Goal: Task Accomplishment & Management: Use online tool/utility

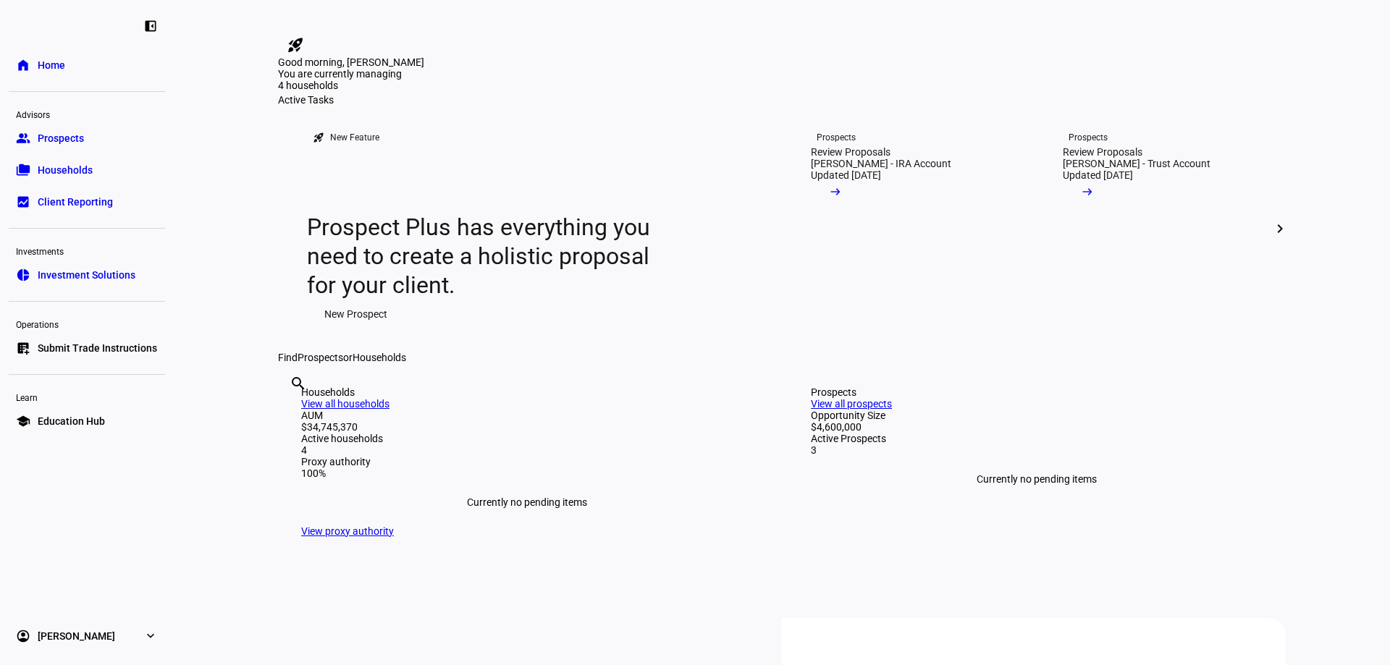
click at [85, 341] on span "Submit Trade Instructions" at bounding box center [97, 348] width 119 height 14
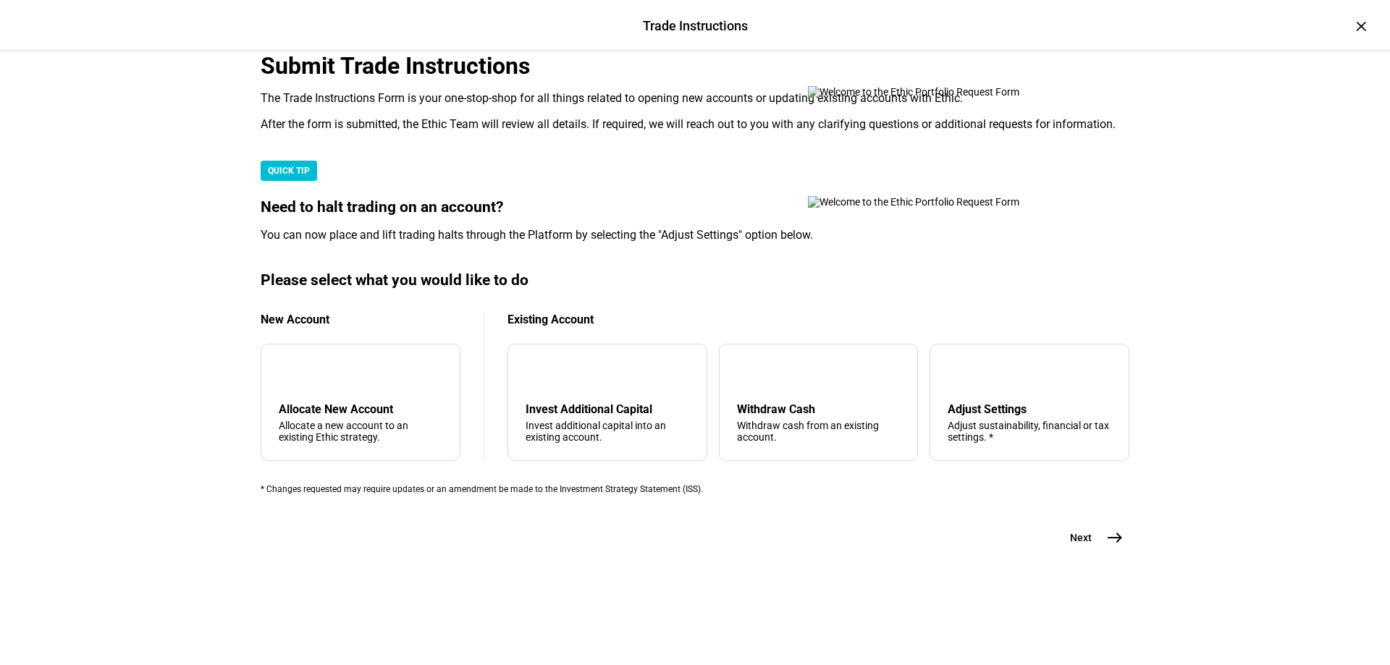
scroll to position [290, 0]
click at [950, 416] on div "Adjust Settings" at bounding box center [1030, 410] width 164 height 14
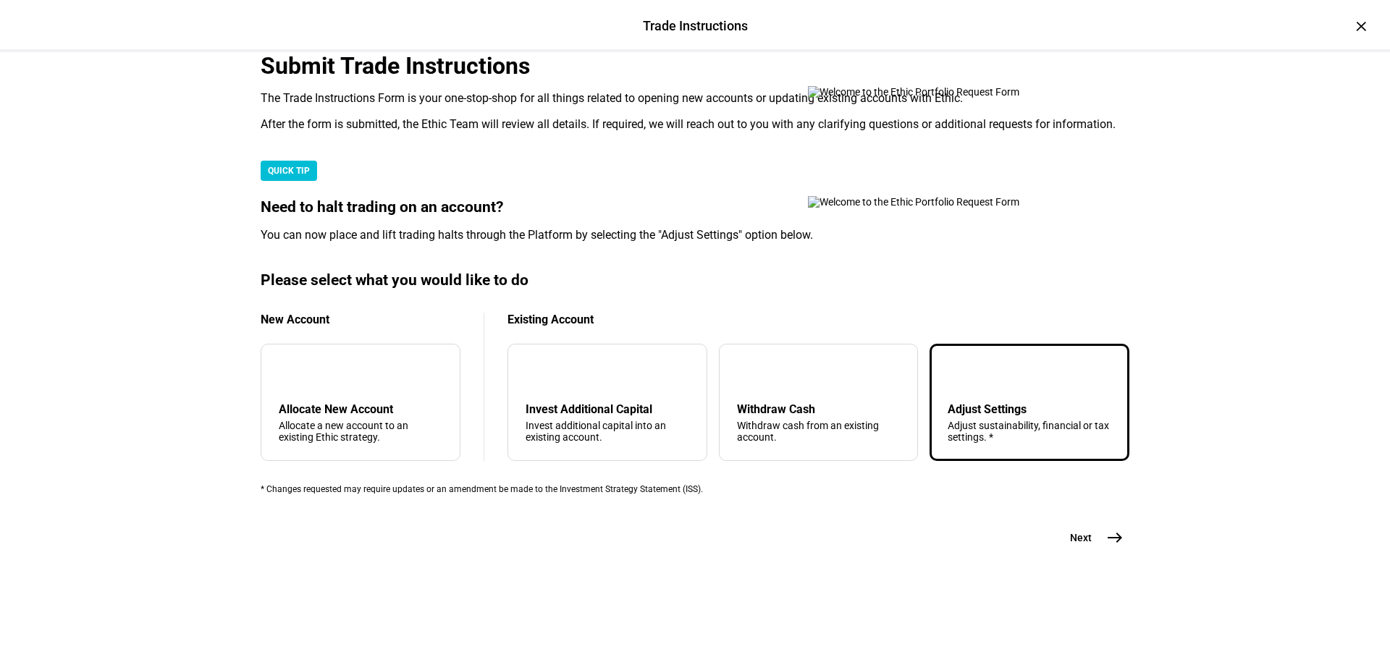
click at [1119, 553] on span "east" at bounding box center [1115, 538] width 29 height 29
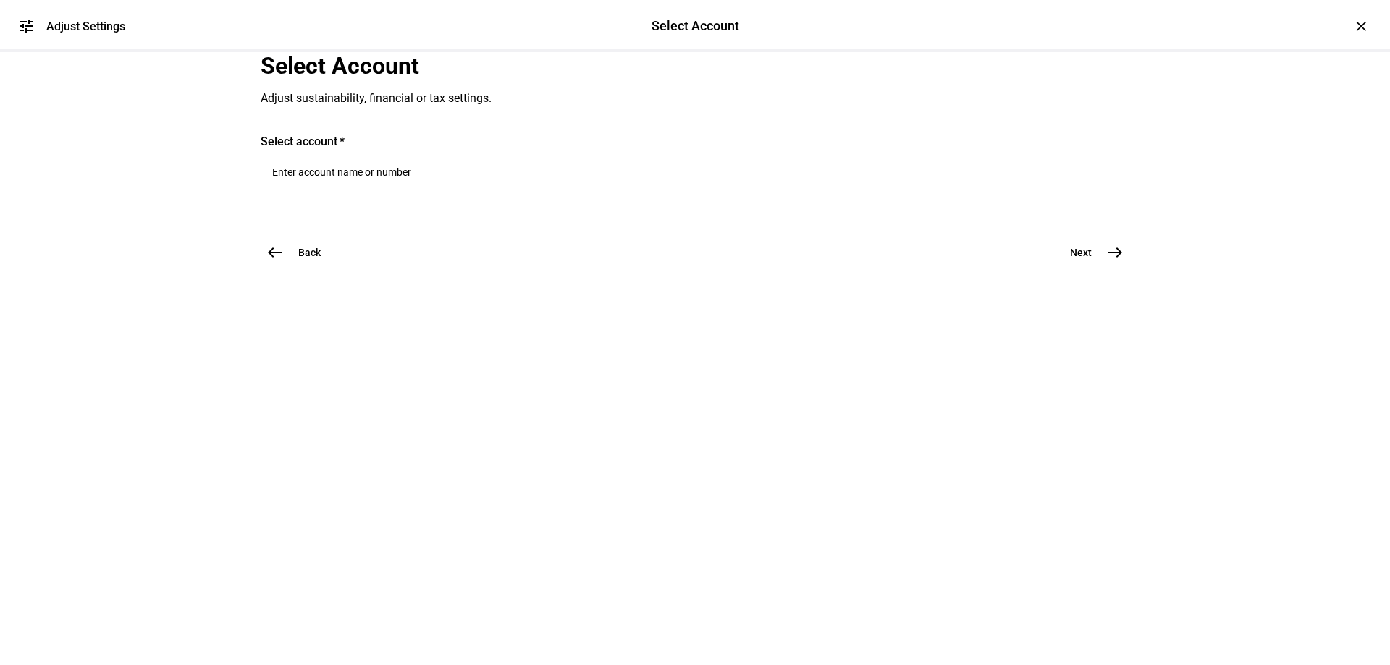
scroll to position [0, 0]
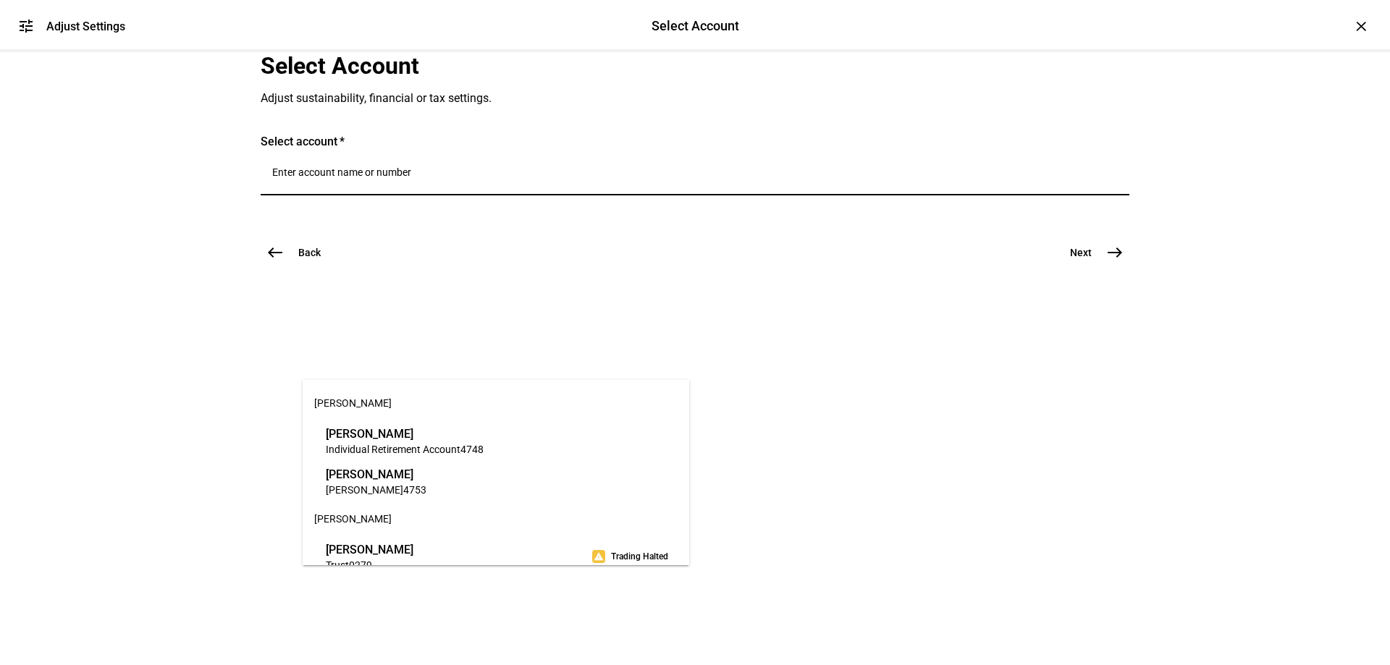
click at [481, 178] on input "Number" at bounding box center [695, 173] width 846 height 12
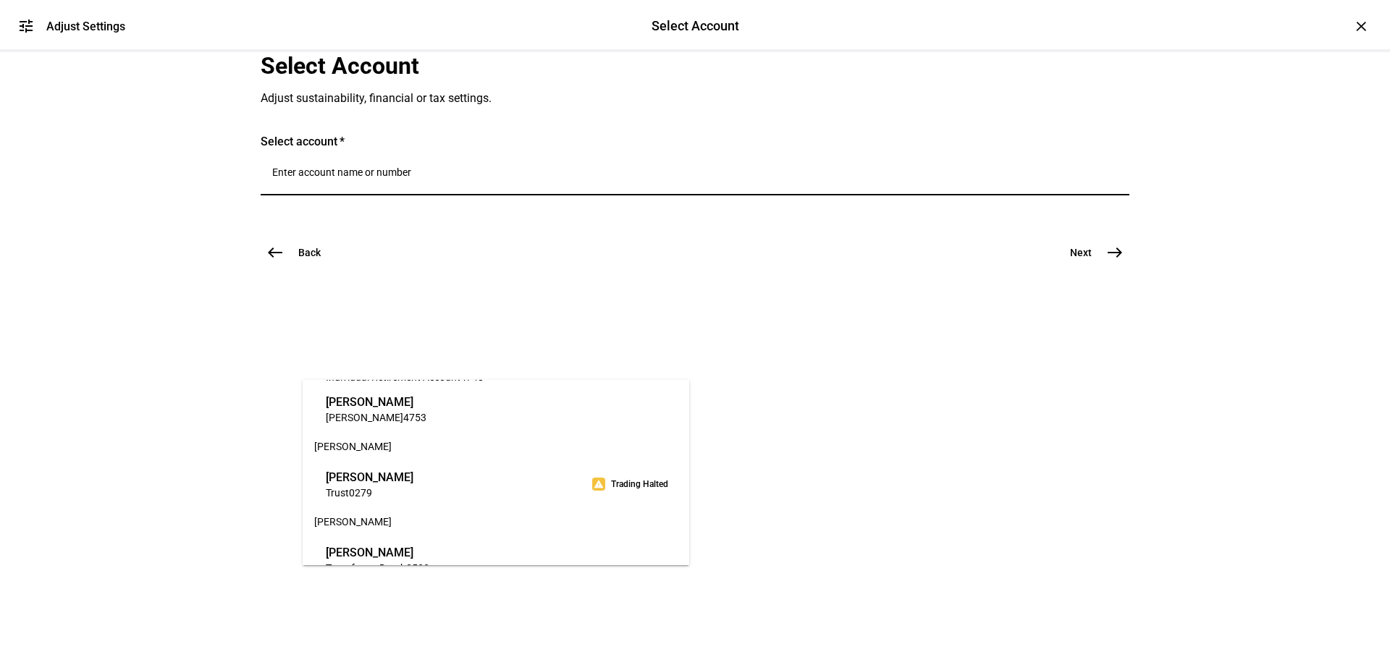
click at [392, 488] on span "Trust 0279" at bounding box center [370, 493] width 88 height 14
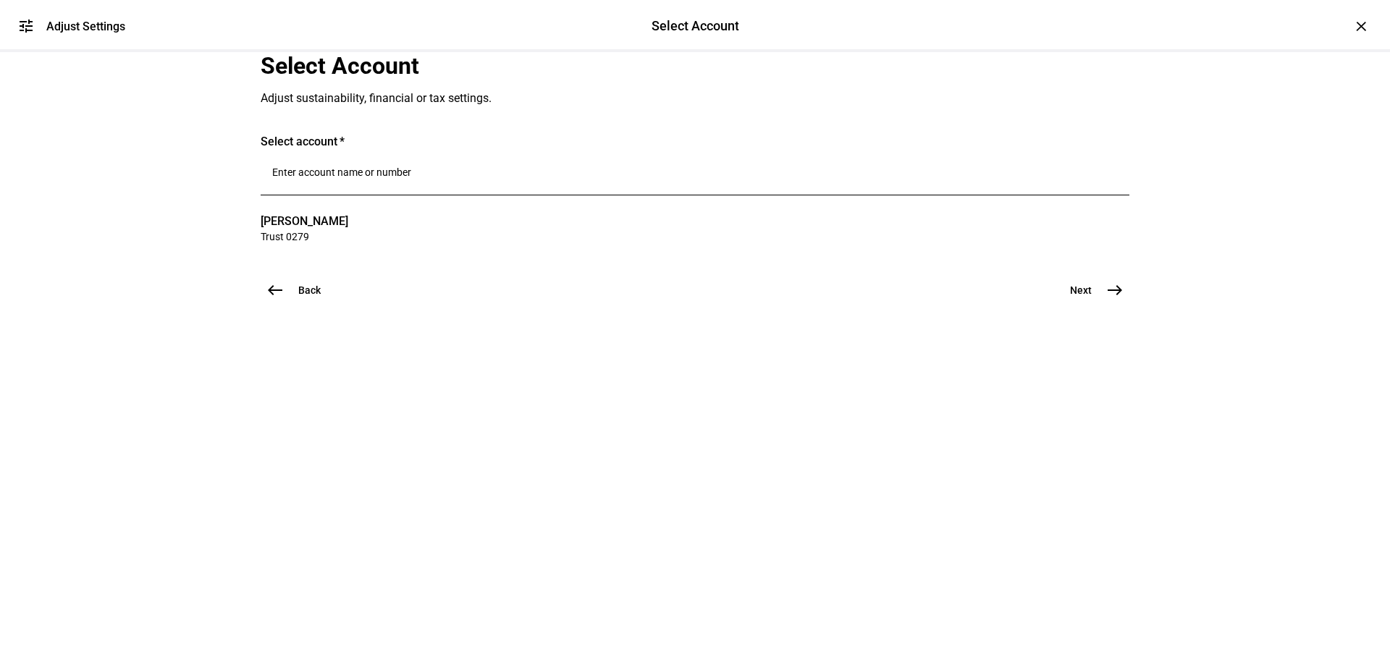
click at [1111, 299] on mat-icon "east" at bounding box center [1114, 290] width 17 height 17
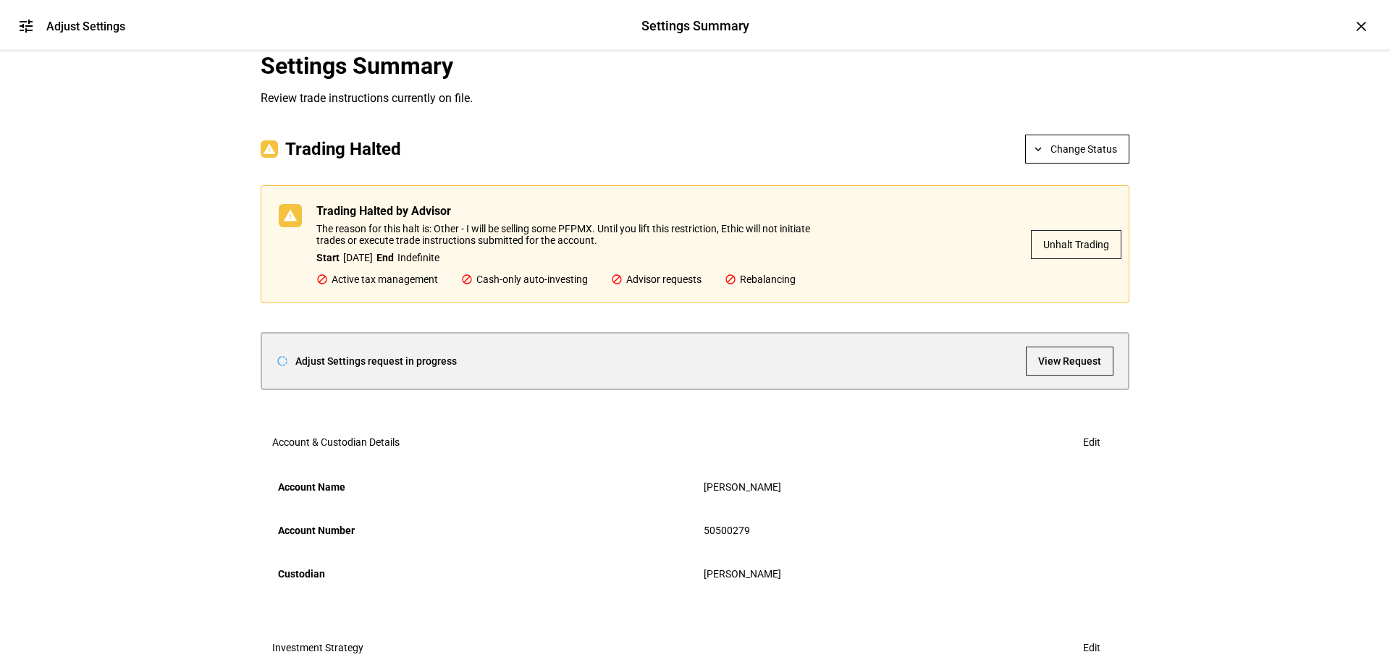
click at [1064, 259] on span "Unhalt Trading" at bounding box center [1076, 244] width 66 height 29
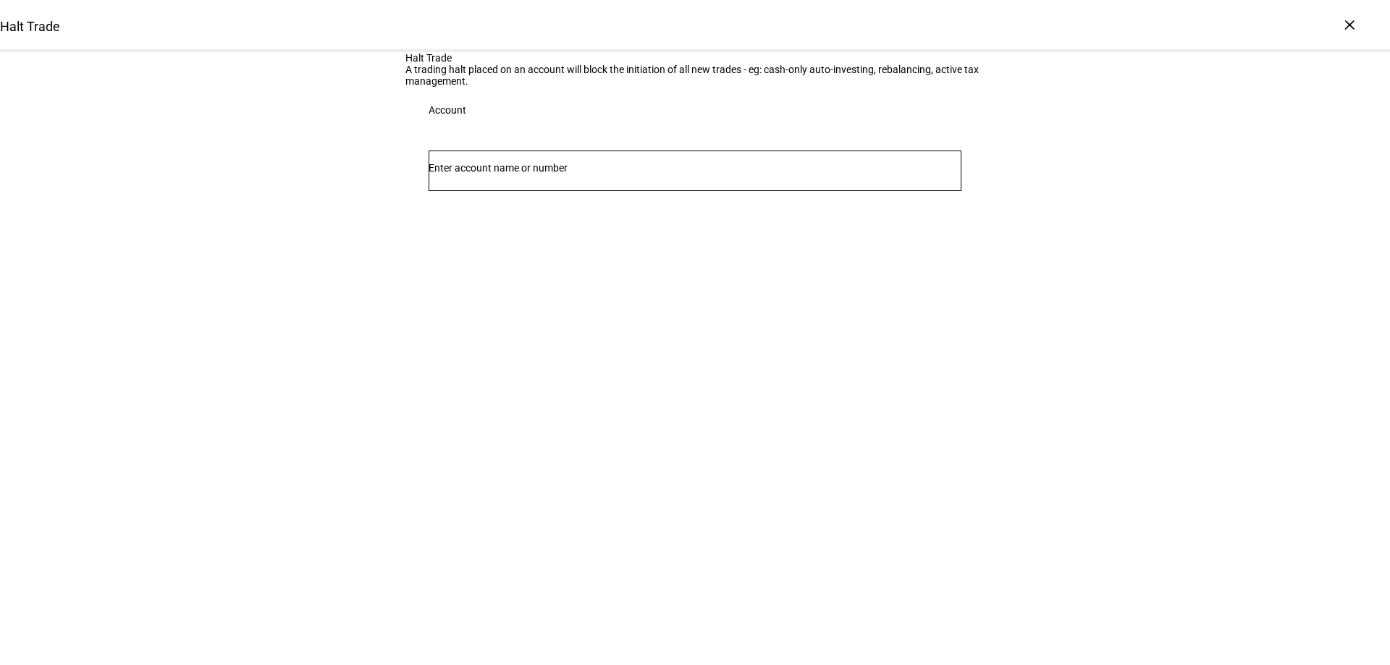
click at [557, 174] on input "Number" at bounding box center [695, 168] width 533 height 12
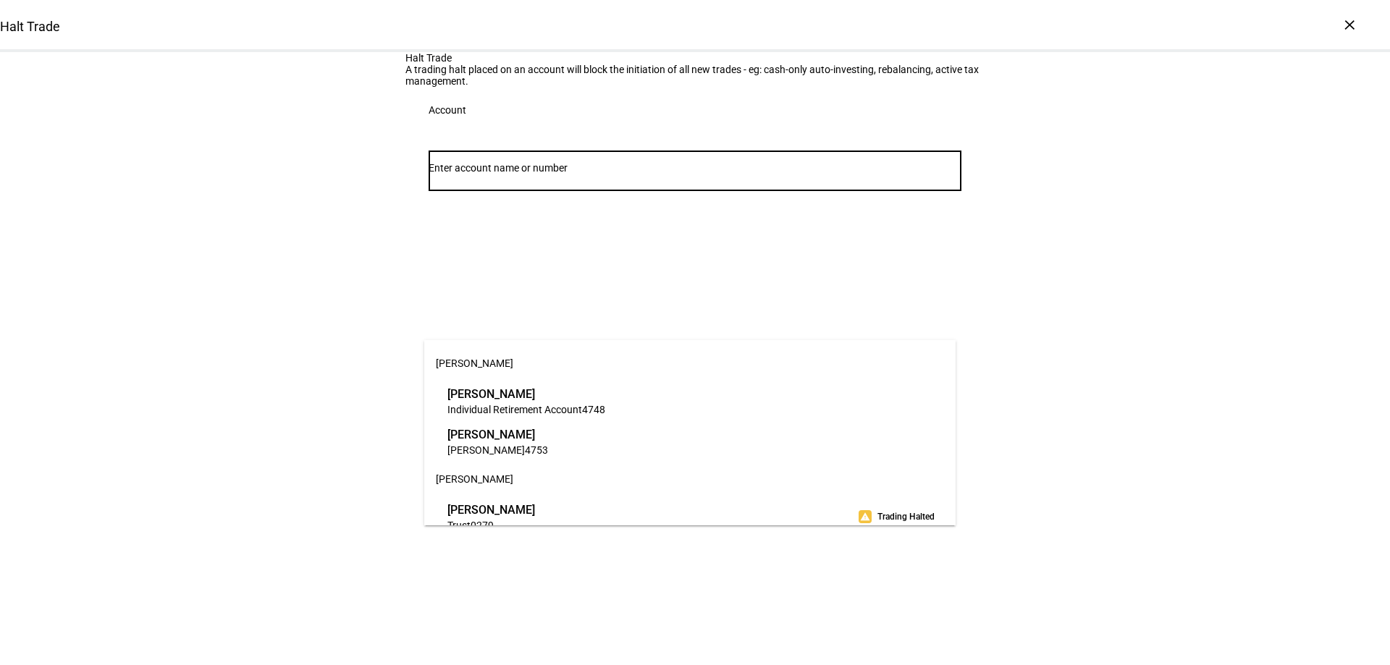
click at [499, 506] on span "[PERSON_NAME]" at bounding box center [492, 510] width 88 height 17
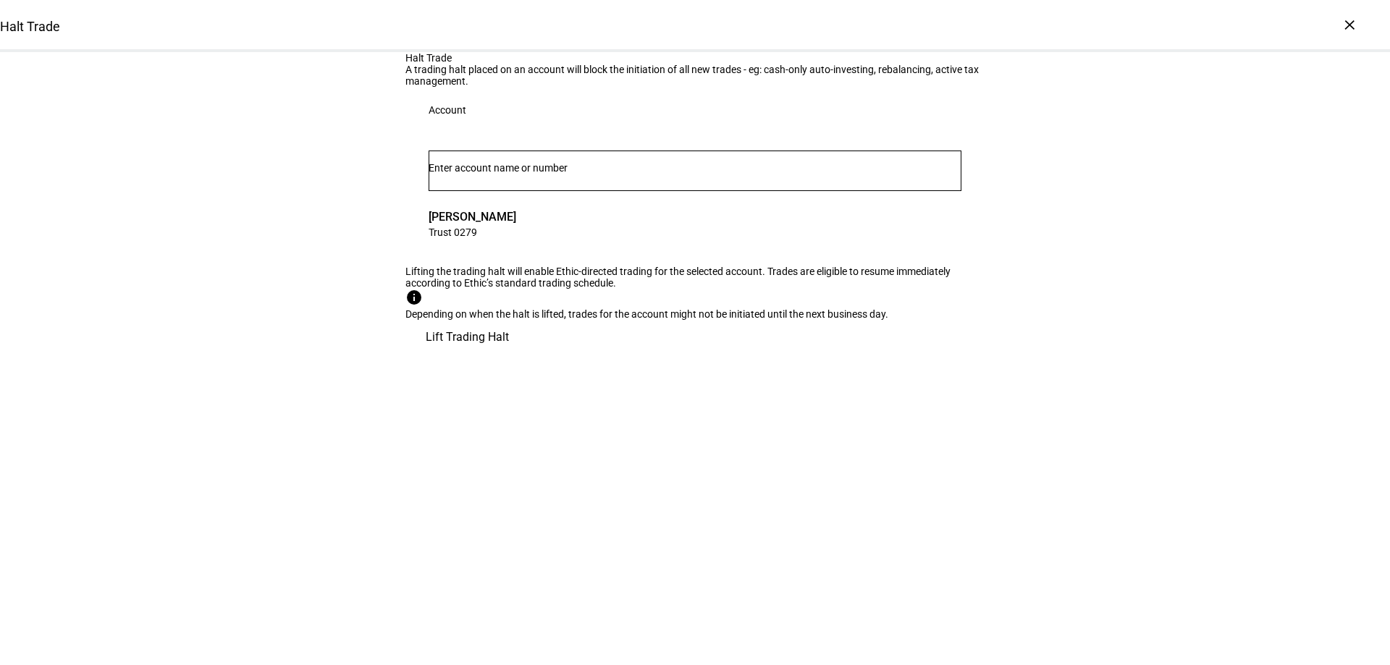
click at [509, 355] on span "Lift Trading Halt" at bounding box center [467, 337] width 83 height 35
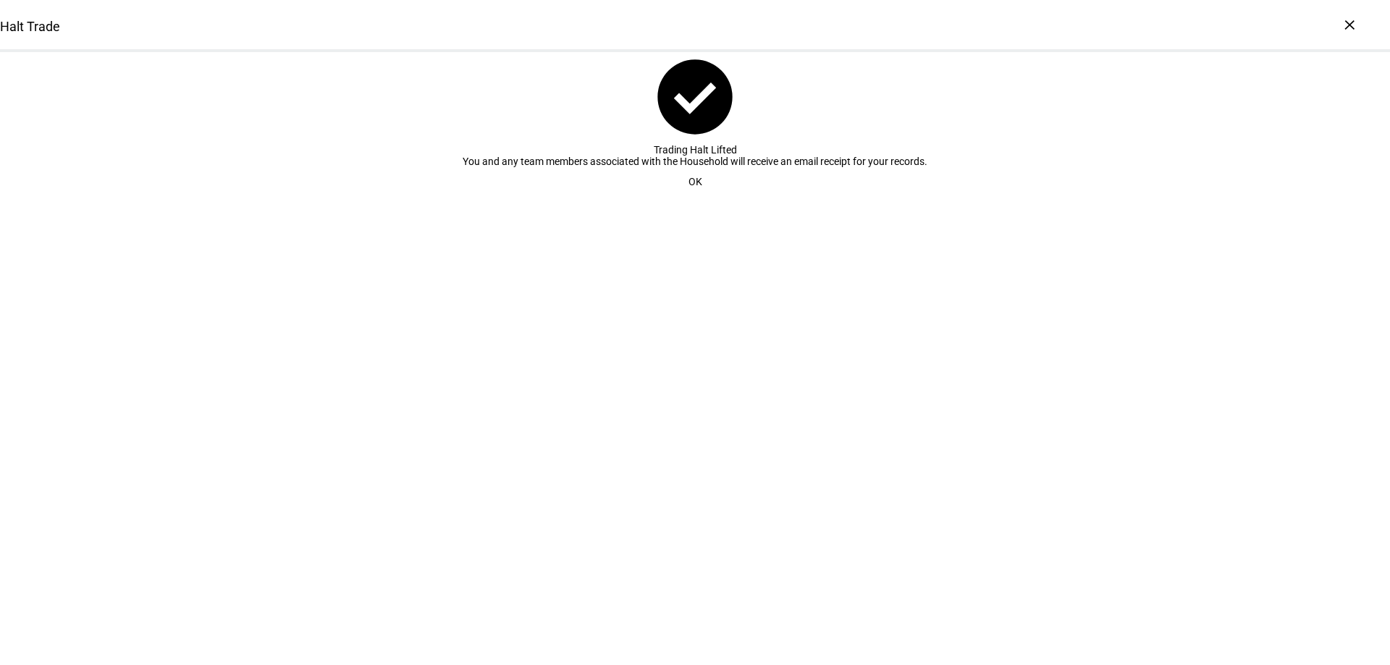
click at [697, 196] on span at bounding box center [695, 181] width 49 height 29
